Goal: Navigation & Orientation: Find specific page/section

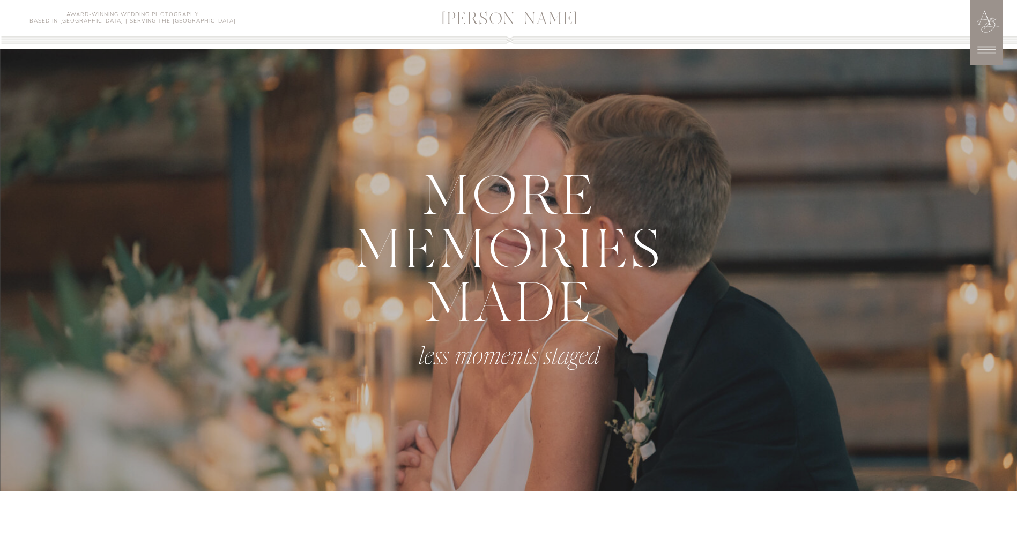
scroll to position [572, 0]
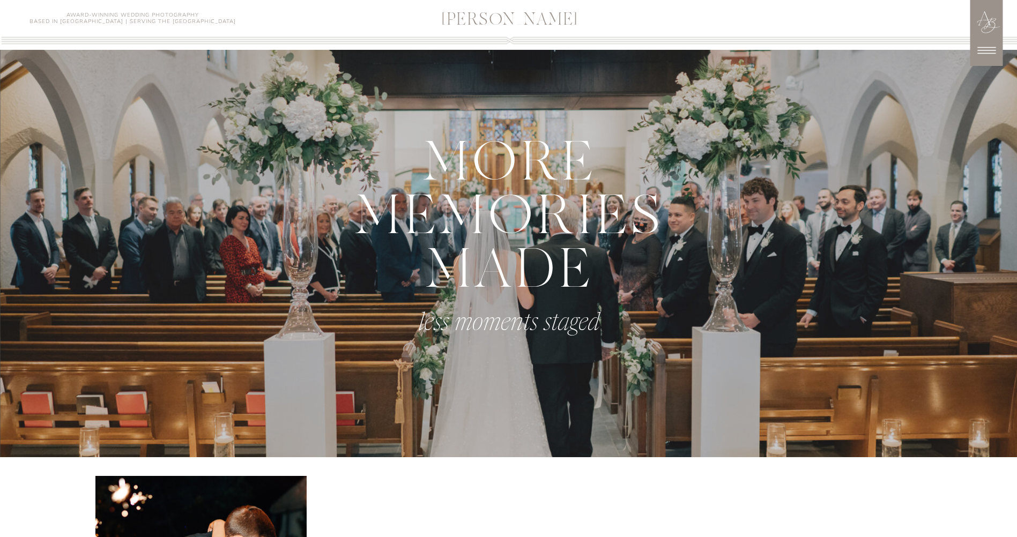
click at [993, 49] on icon at bounding box center [986, 50] width 27 height 27
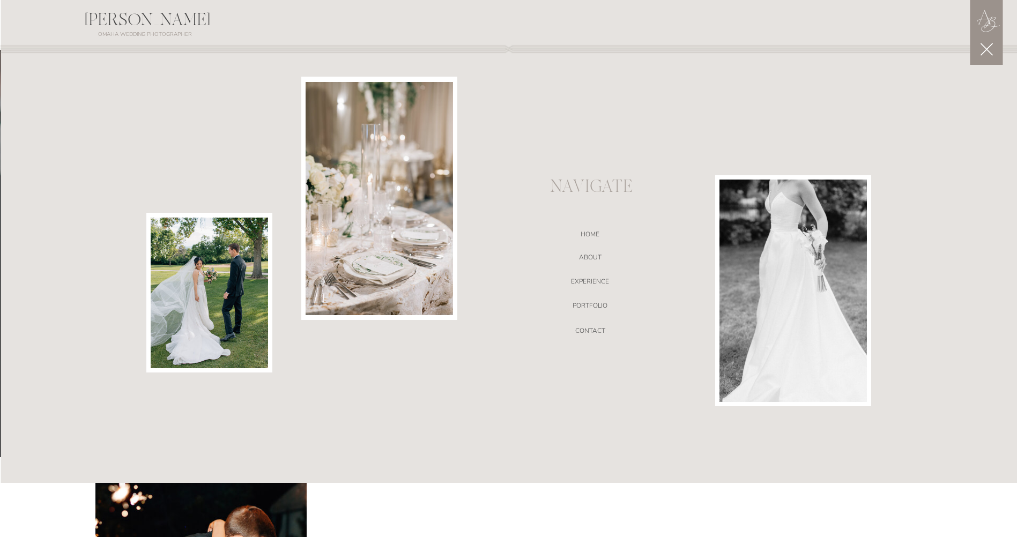
click at [587, 298] on div at bounding box center [509, 241] width 1017 height 484
click at [593, 284] on nav "EXPERIENCE" at bounding box center [589, 283] width 227 height 11
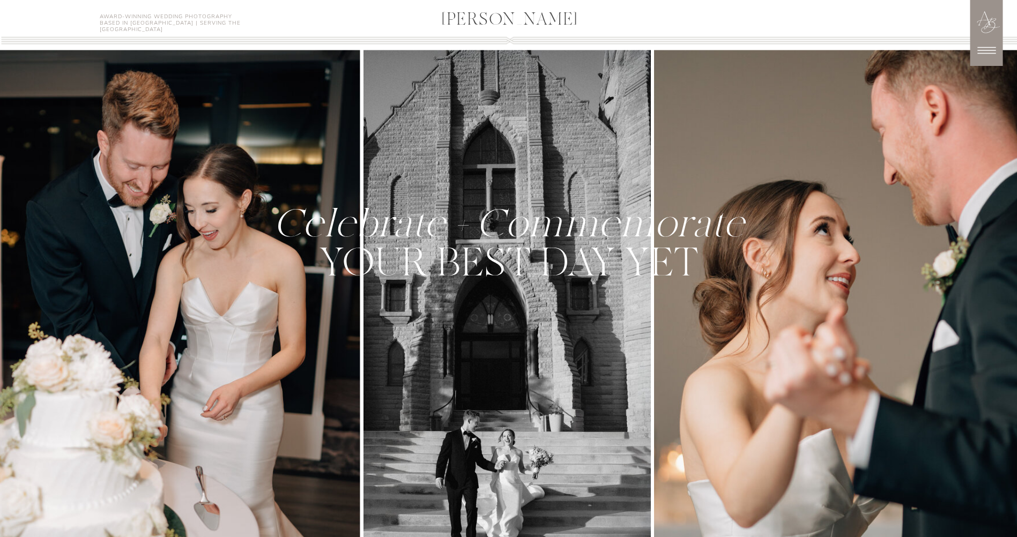
click at [991, 49] on icon at bounding box center [986, 50] width 27 height 27
